Goal: Subscribe to service/newsletter

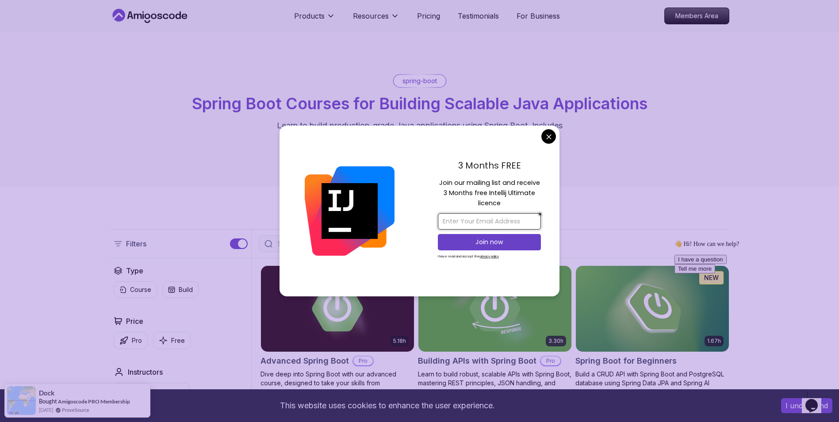
click at [490, 223] on input "email" at bounding box center [489, 221] width 103 height 16
type input "[EMAIL_ADDRESS][DOMAIN_NAME]"
click at [490, 239] on p "Join now" at bounding box center [489, 241] width 84 height 9
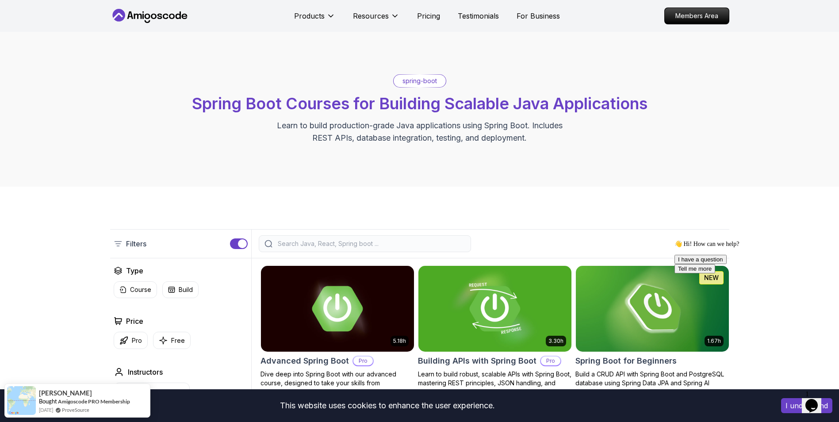
click at [813, 401] on icon "Chat widget" at bounding box center [811, 405] width 12 height 13
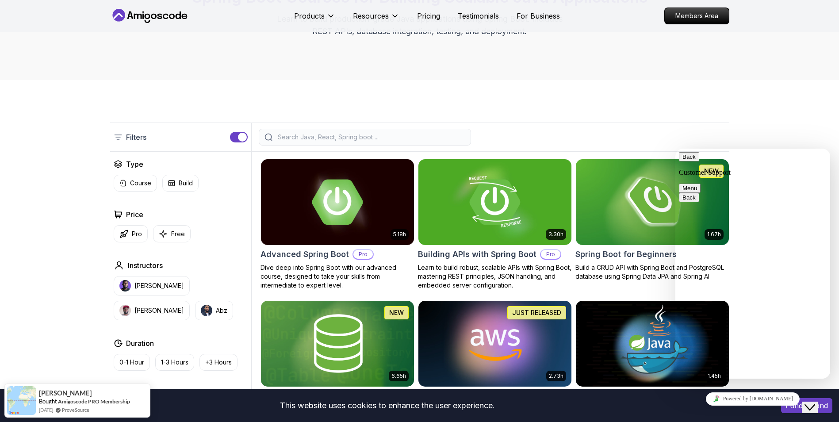
scroll to position [223, 0]
